Goal: Task Accomplishment & Management: Use online tool/utility

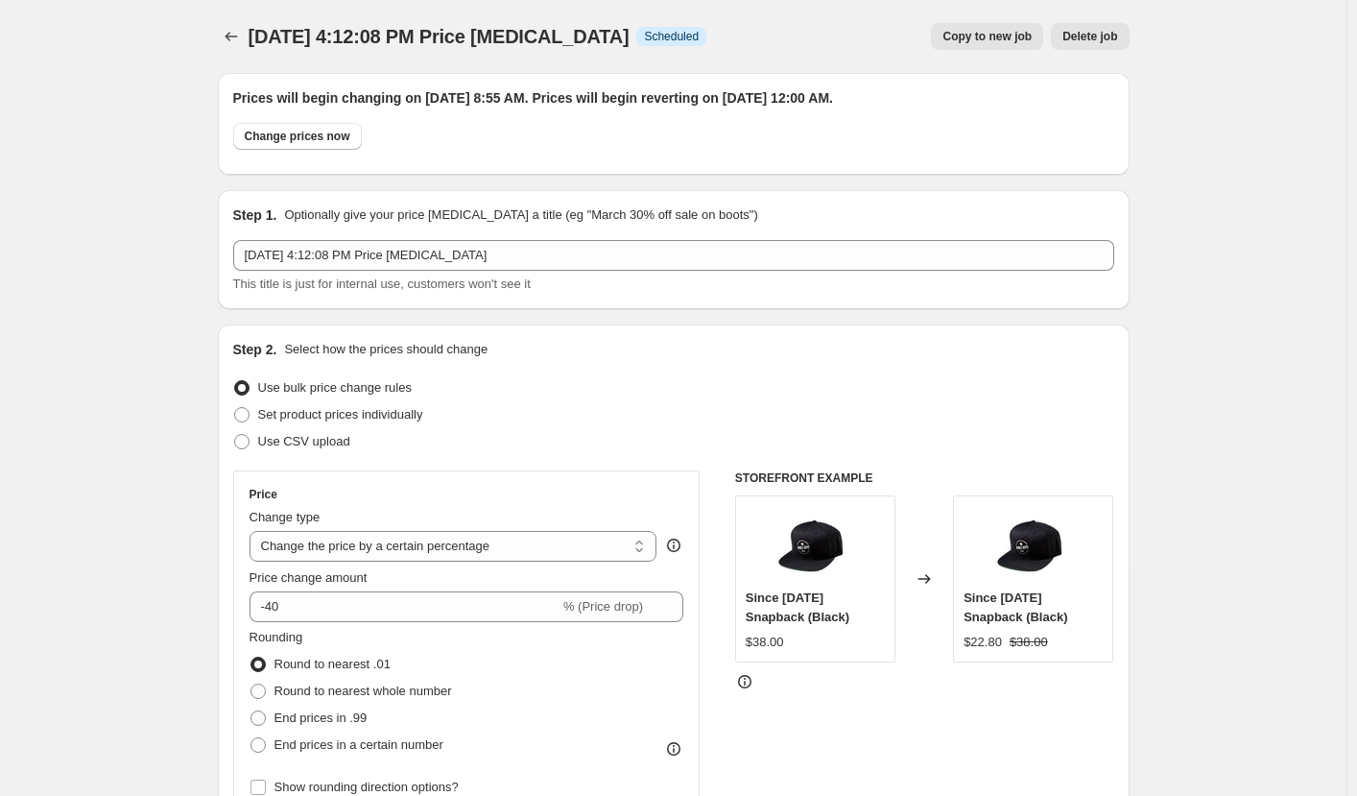
select select "percentage"
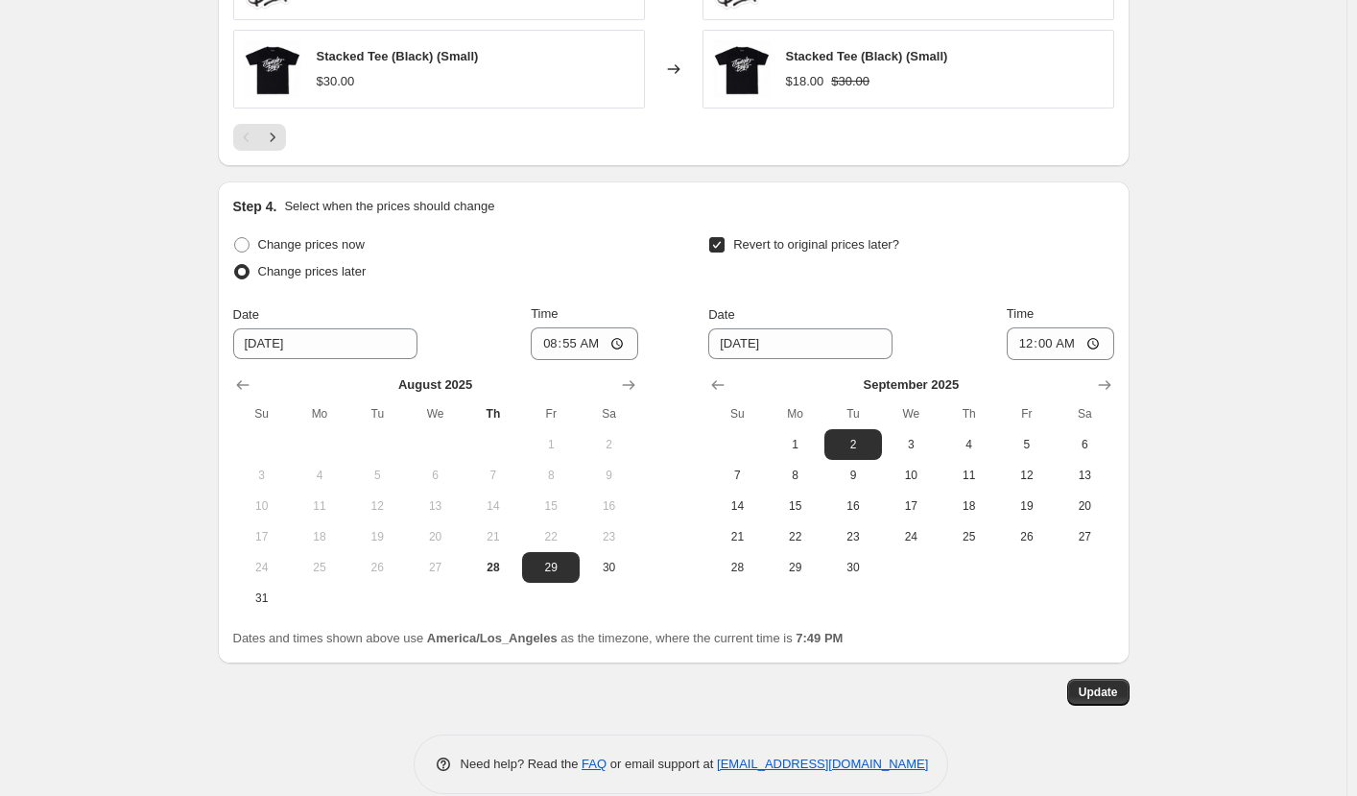
scroll to position [1594, 0]
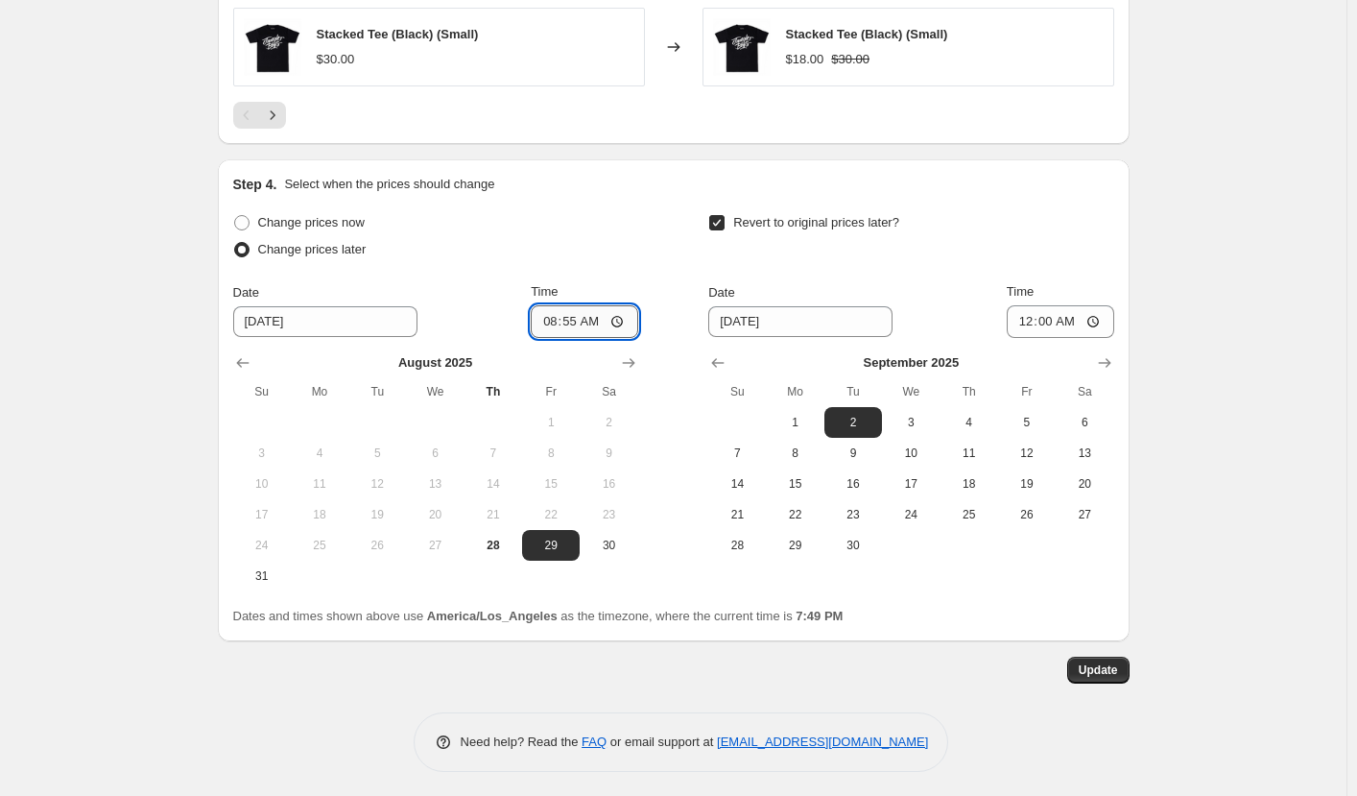
click at [590, 316] on input "08:55" at bounding box center [584, 321] width 107 height 33
click at [576, 317] on input "08:55" at bounding box center [584, 321] width 107 height 33
type input "08:40"
click at [597, 223] on div "Change prices now" at bounding box center [435, 222] width 405 height 27
click at [1099, 656] on button "Update" at bounding box center [1098, 669] width 62 height 27
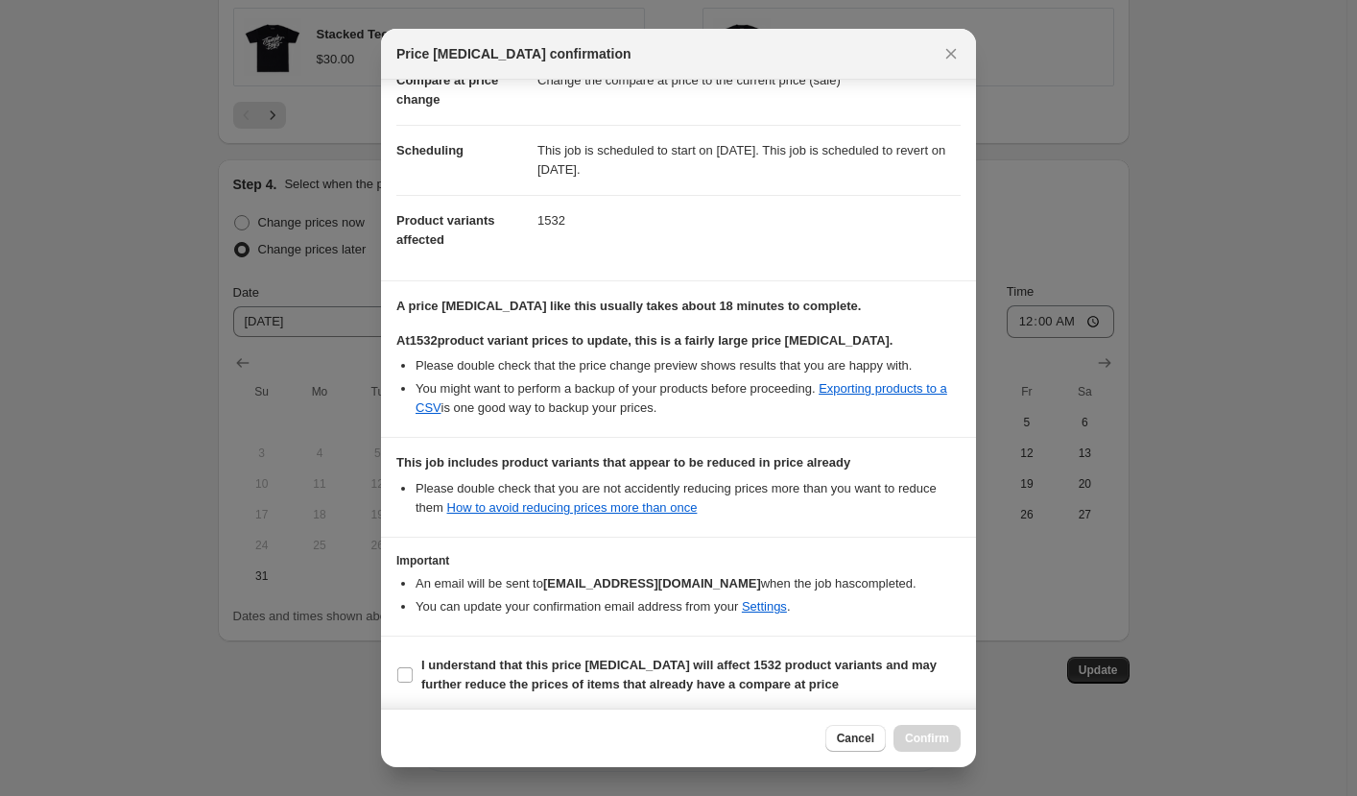
scroll to position [131, 0]
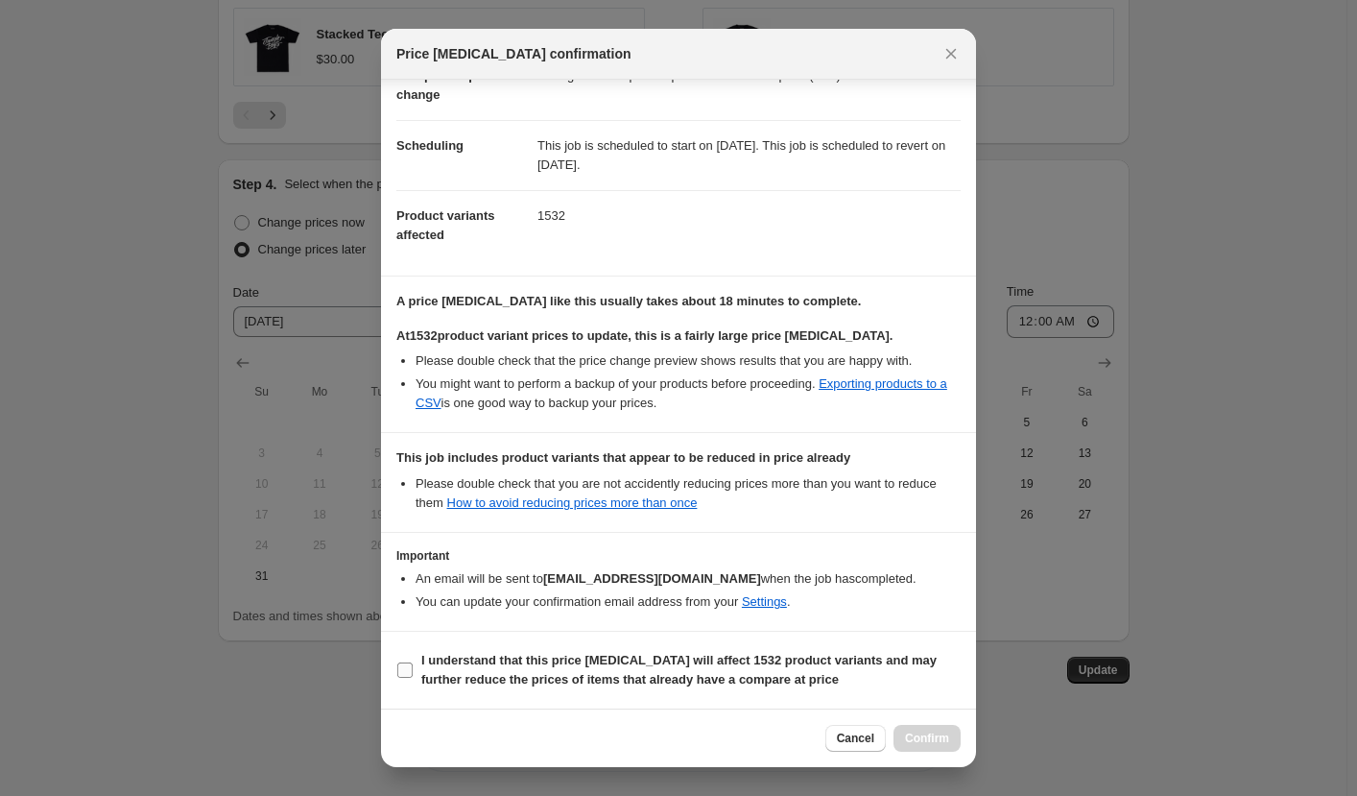
click at [695, 663] on b "I understand that this price [MEDICAL_DATA] will affect 1532 product variants a…" at bounding box center [678, 670] width 515 height 34
click at [413, 663] on input "I understand that this price [MEDICAL_DATA] will affect 1532 product variants a…" at bounding box center [404, 669] width 15 height 15
checkbox input "true"
click at [911, 738] on span "Confirm" at bounding box center [927, 737] width 44 height 15
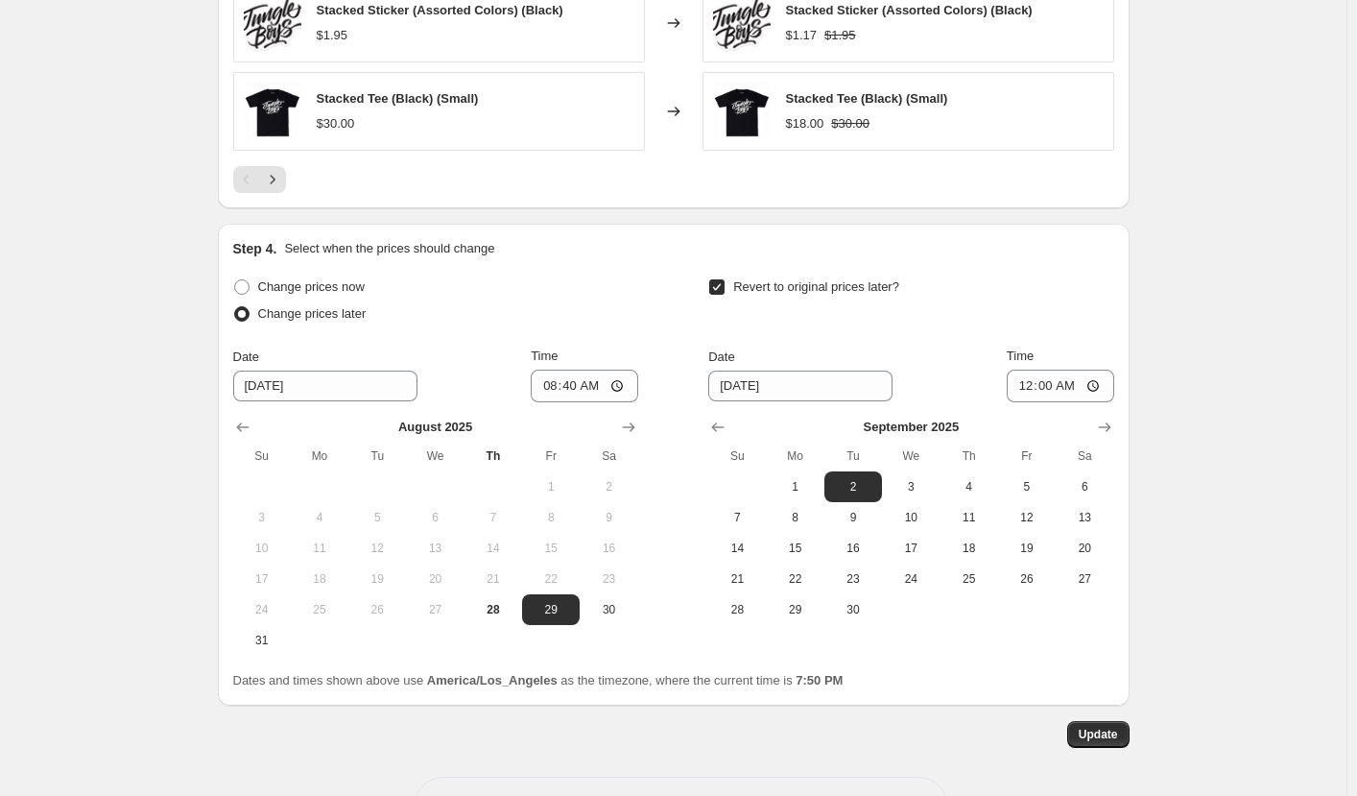
scroll to position [1529, 0]
